Goal: Information Seeking & Learning: Learn about a topic

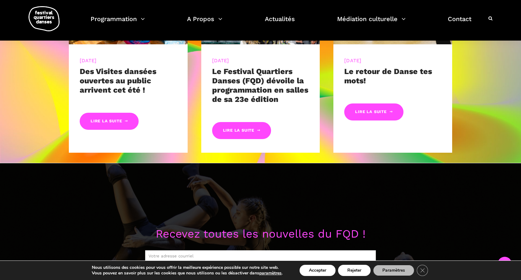
scroll to position [377, 0]
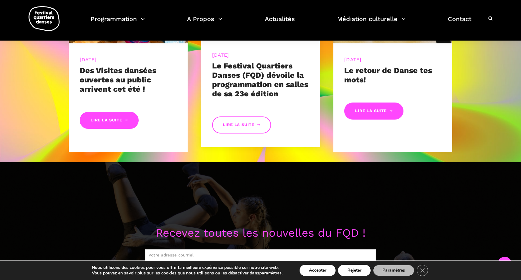
click at [237, 125] on link "Lire la suite" at bounding box center [241, 125] width 59 height 17
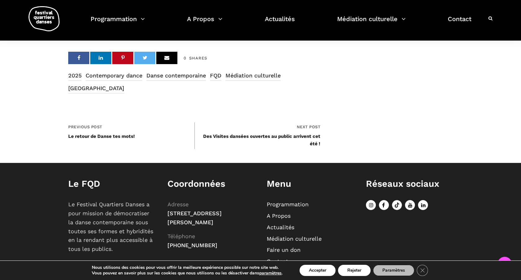
scroll to position [2124, 0]
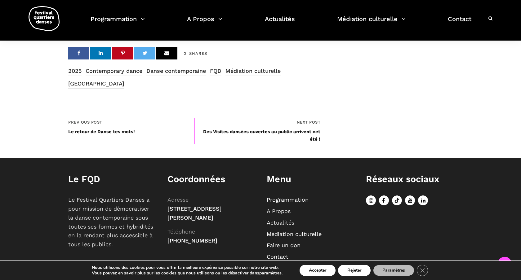
click at [272, 196] on link "Programmation" at bounding box center [287, 199] width 42 height 7
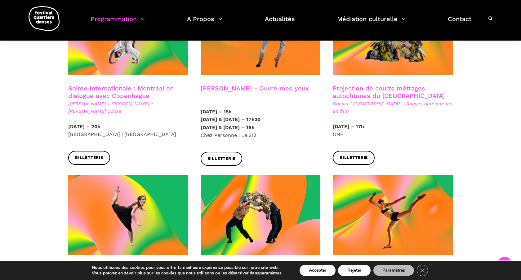
scroll to position [378, 0]
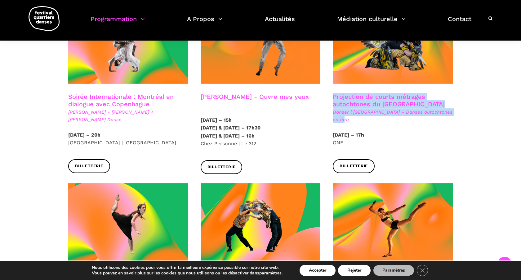
drag, startPoint x: 347, startPoint y: 112, endPoint x: 330, endPoint y: 87, distance: 29.9
click at [330, 93] on div "Projection de courts métrages autochtones du Québec Danser l’[GEOGRAPHIC_DATA] …" at bounding box center [392, 112] width 132 height 38
copy div "Projection de courts métrages autochtones du Québec Danser l’[GEOGRAPHIC_DATA] …"
